Goal: Navigation & Orientation: Find specific page/section

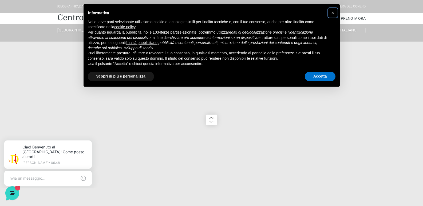
click at [332, 13] on span "×" at bounding box center [332, 13] width 3 height 6
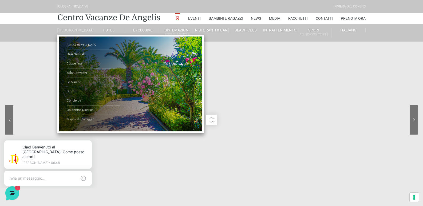
click at [76, 123] on link "Mappa del Villaggio" at bounding box center [93, 119] width 53 height 9
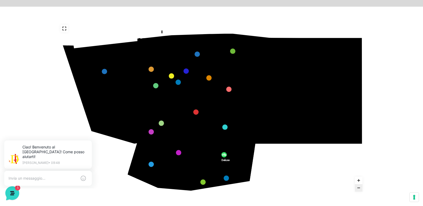
scroll to position [81, 0]
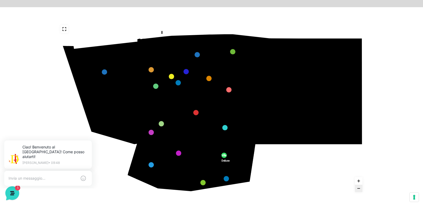
click at [281, 84] on polygon at bounding box center [285, 84] width 57 height 92
click at [358, 181] on use "Zoom in" at bounding box center [358, 181] width 3 height 3
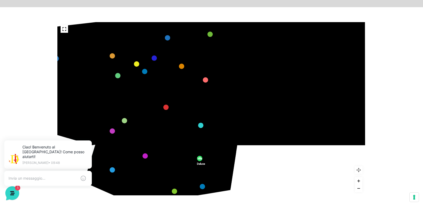
click at [359, 189] on icon "Zoom out" at bounding box center [359, 189] width 4 height 4
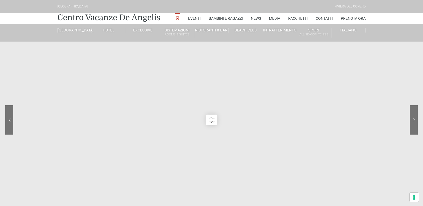
click at [77, 31] on link "[GEOGRAPHIC_DATA]" at bounding box center [74, 30] width 34 height 5
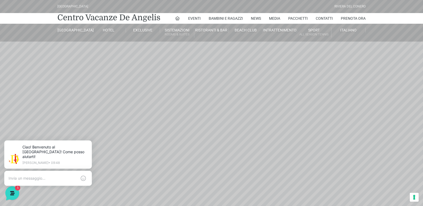
click at [153, 136] on header "Villaggio Hotel Resort Riviera Del Conero Centro Vacanze De Angelis Eventi Miss…" at bounding box center [211, 120] width 423 height 240
click at [298, 112] on header "Villaggio Hotel Resort Riviera Del Conero Centro Vacanze De Angelis Eventi Miss…" at bounding box center [211, 120] width 423 height 240
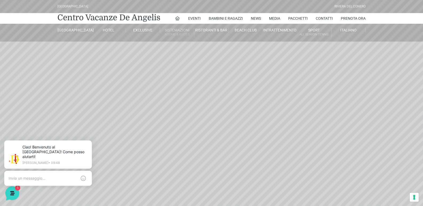
click at [49, 72] on header "Villaggio Hotel Resort Riviera Del Conero Centro Vacanze De Angelis Eventi Miss…" at bounding box center [211, 120] width 423 height 240
click at [176, 31] on link "Sistemazioni Rooms & Suites" at bounding box center [177, 33] width 34 height 10
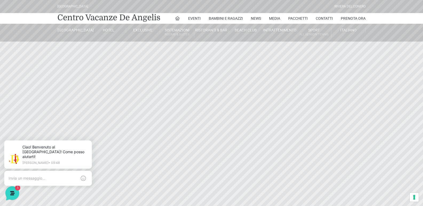
scroll to position [160, 0]
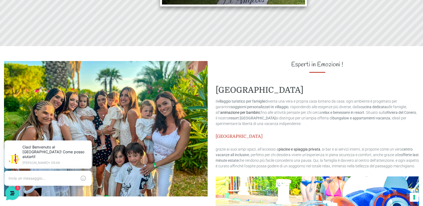
scroll to position [0, 0]
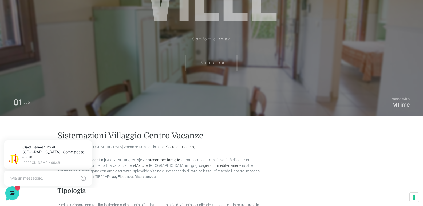
scroll to position [107, 0]
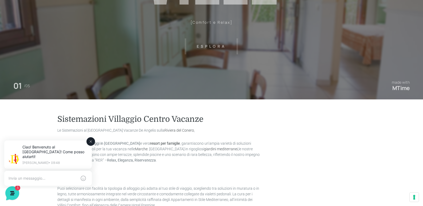
drag, startPoint x: 90, startPoint y: 141, endPoint x: 86, endPoint y: 275, distance: 134.3
click at [90, 141] on icon at bounding box center [91, 142] width 4 height 4
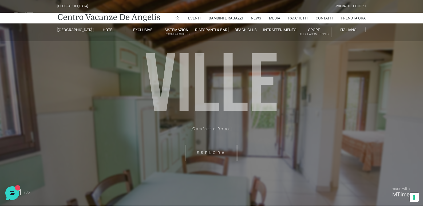
scroll to position [0, 0]
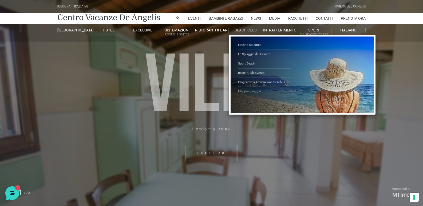
click at [247, 92] on link "Mappa Spiaggia" at bounding box center [264, 91] width 53 height 9
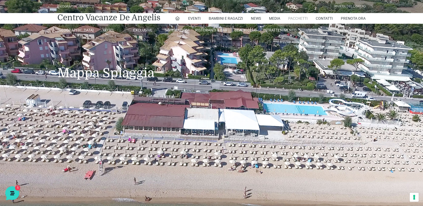
click at [299, 18] on link "Pacchetti" at bounding box center [297, 18] width 19 height 11
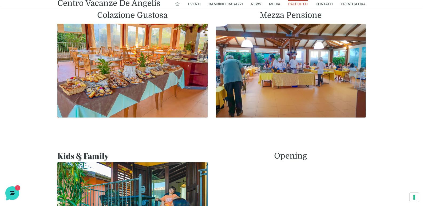
scroll to position [240, 0]
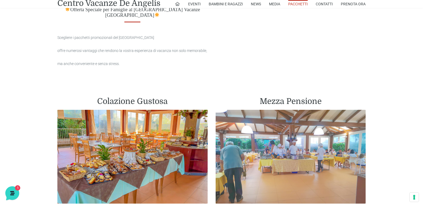
click at [296, 143] on img at bounding box center [291, 157] width 150 height 94
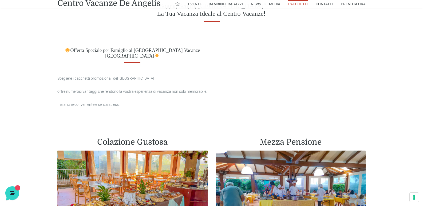
scroll to position [187, 0]
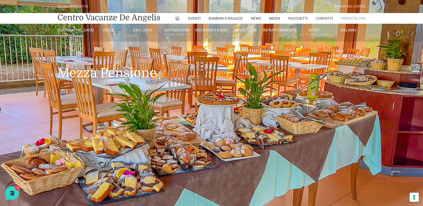
click at [351, 19] on link "Prenota Ora" at bounding box center [353, 18] width 25 height 11
